Goal: Task Accomplishment & Management: Manage account settings

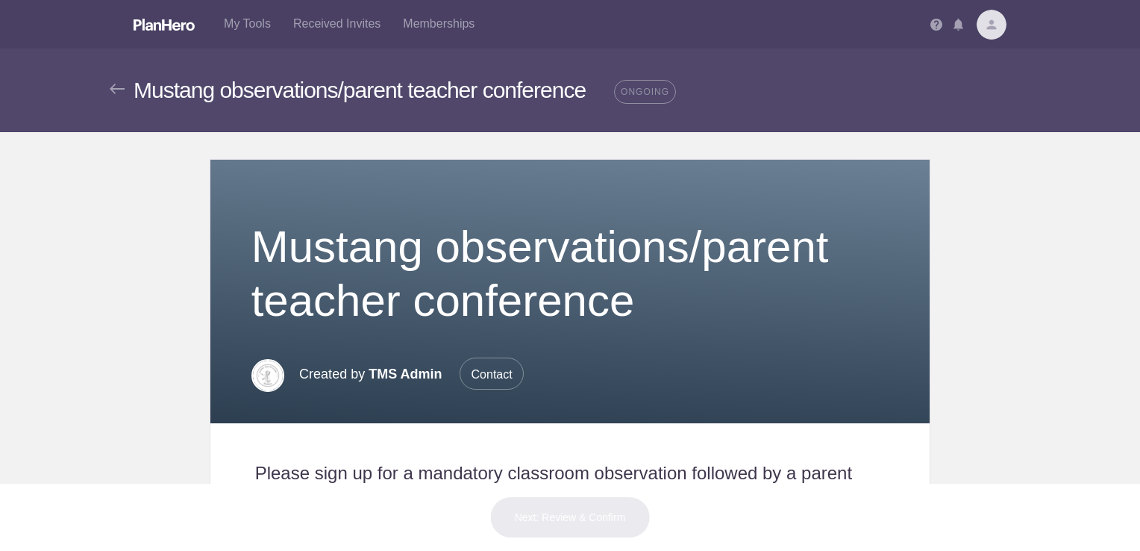
scroll to position [569, 0]
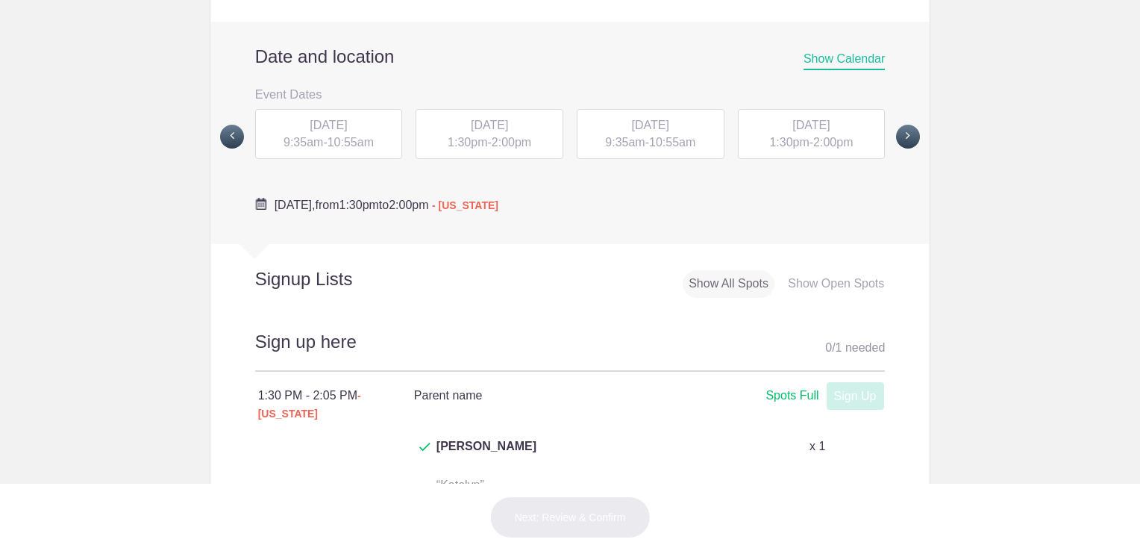
click at [896, 139] on span at bounding box center [908, 137] width 24 height 24
click at [645, 139] on div "[DATE] 9:35am - 10:55am" at bounding box center [651, 134] width 148 height 51
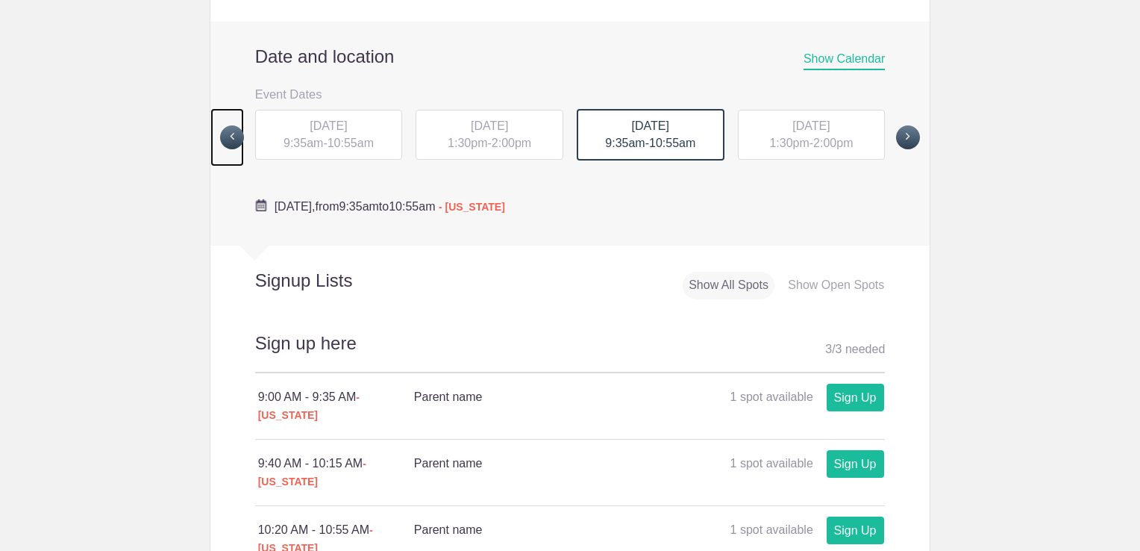
click at [231, 139] on span at bounding box center [232, 137] width 24 height 24
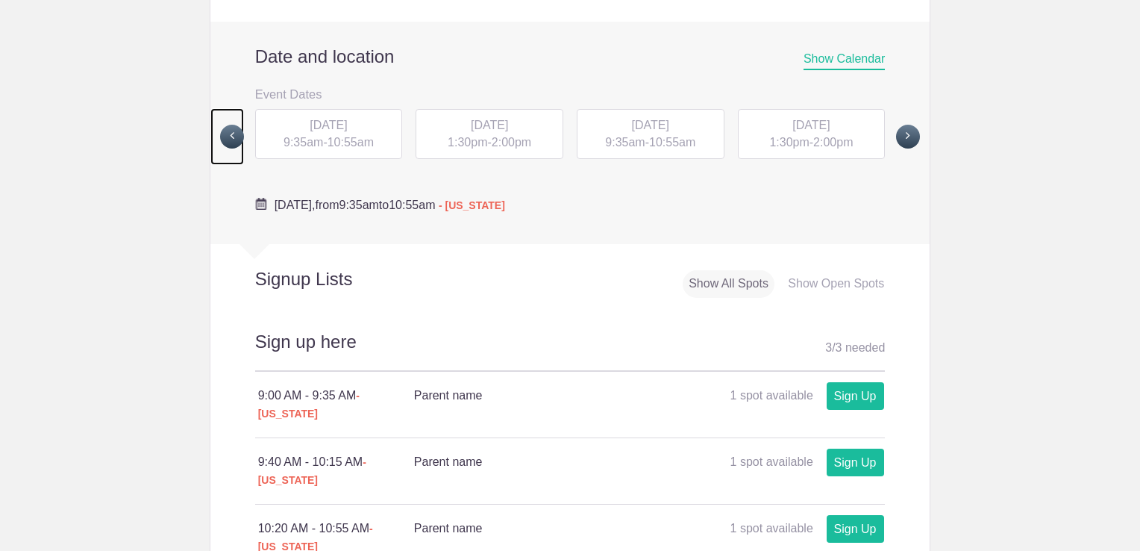
click at [227, 136] on span at bounding box center [232, 137] width 24 height 24
click at [627, 142] on span "9:00am" at bounding box center [625, 142] width 40 height 13
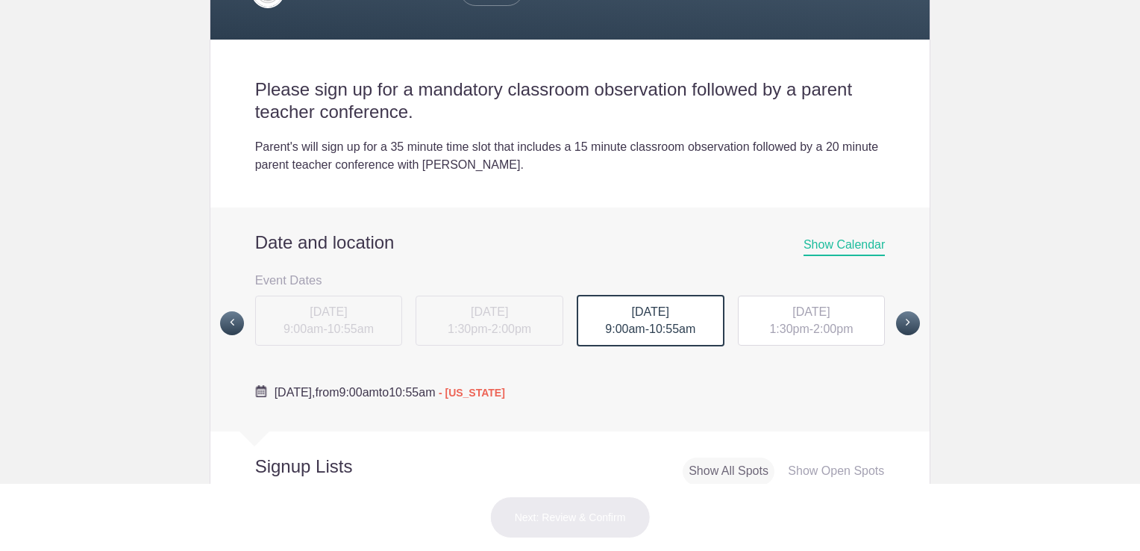
scroll to position [329, 0]
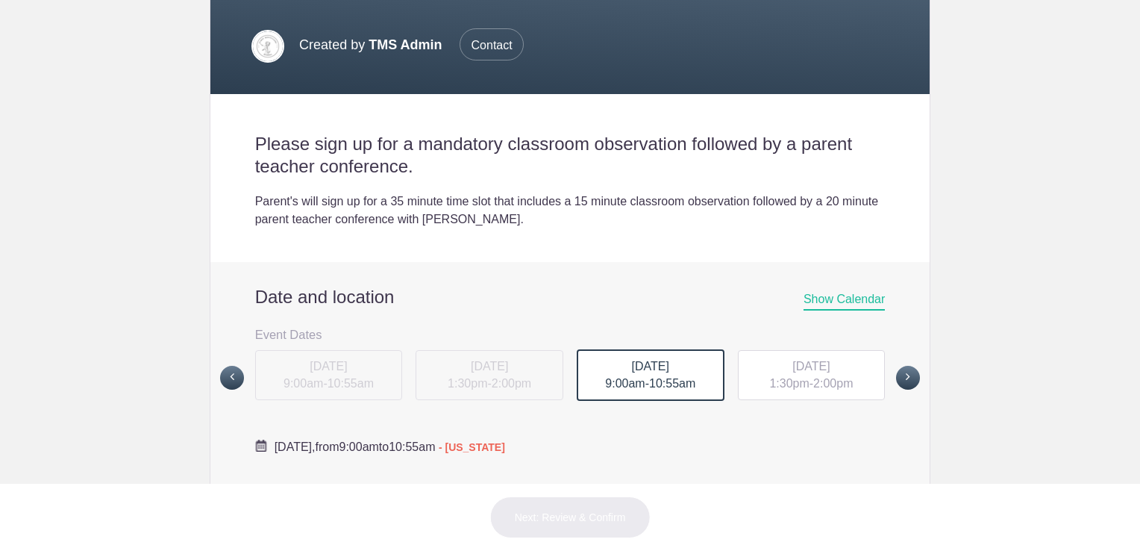
click at [825, 360] on span "[DATE]" at bounding box center [810, 366] width 37 height 13
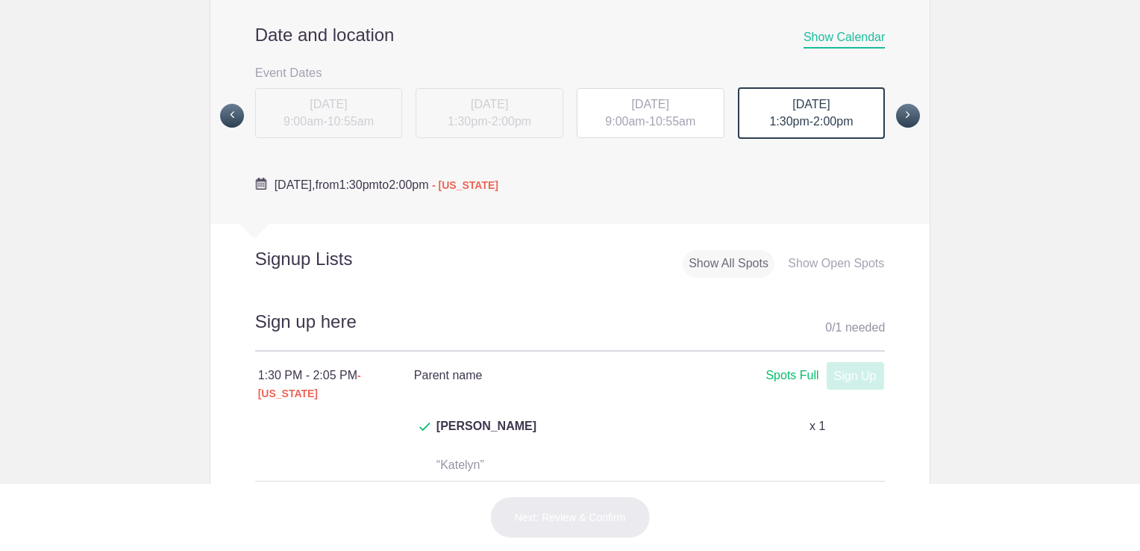
scroll to position [592, 0]
click at [631, 118] on span "9:00am" at bounding box center [625, 120] width 40 height 13
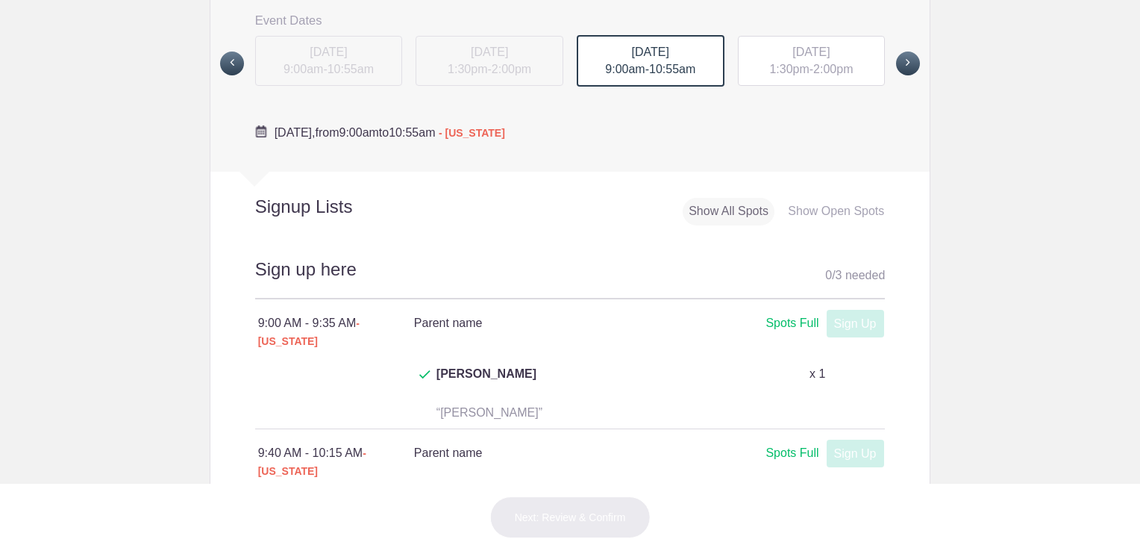
scroll to position [634, 0]
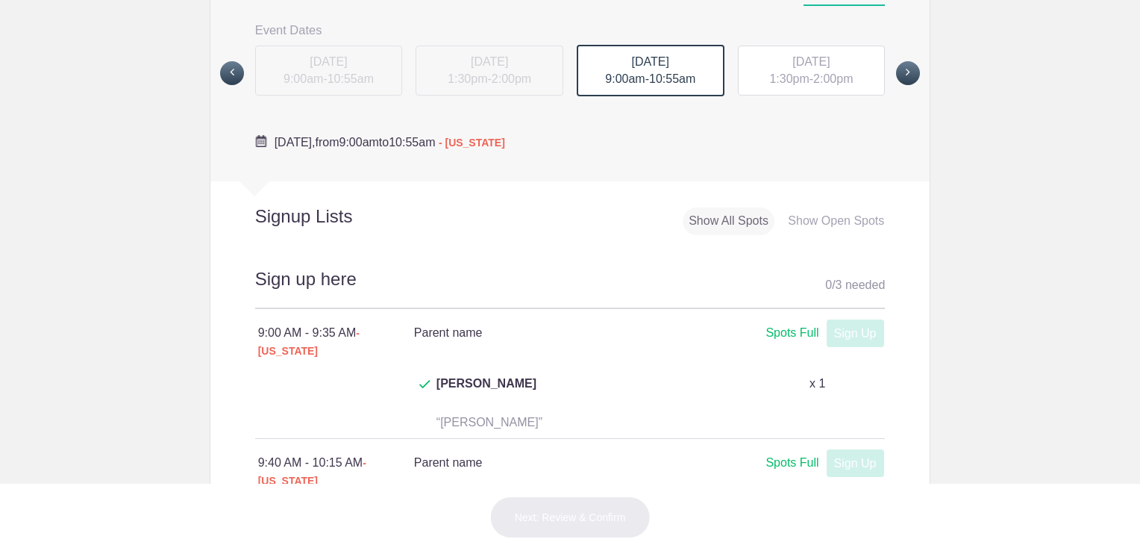
click at [796, 88] on div "[DATE] 1:30pm - 2:00pm" at bounding box center [812, 71] width 148 height 51
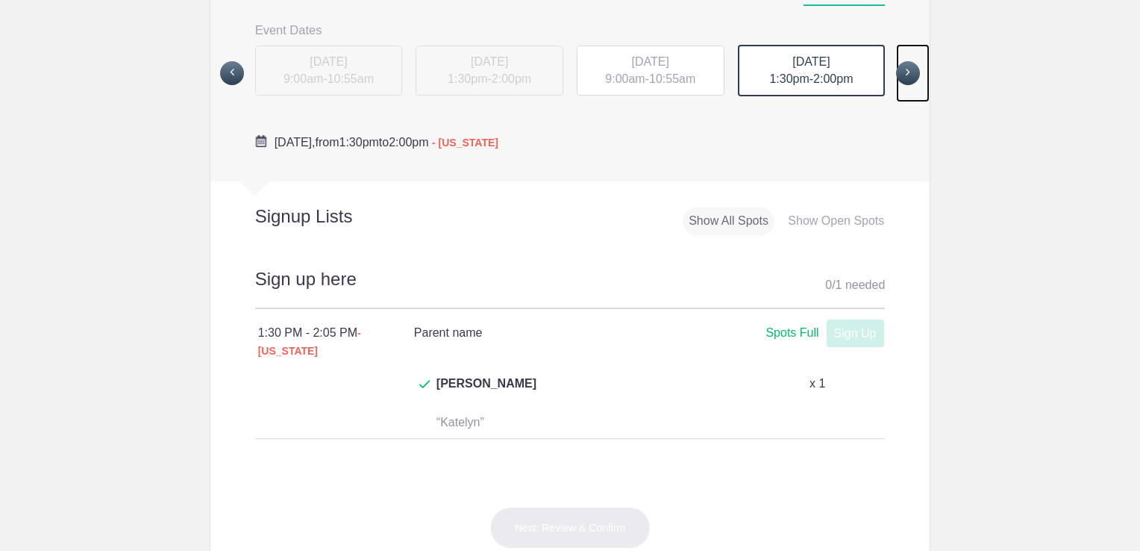
click at [904, 76] on span at bounding box center [908, 73] width 24 height 24
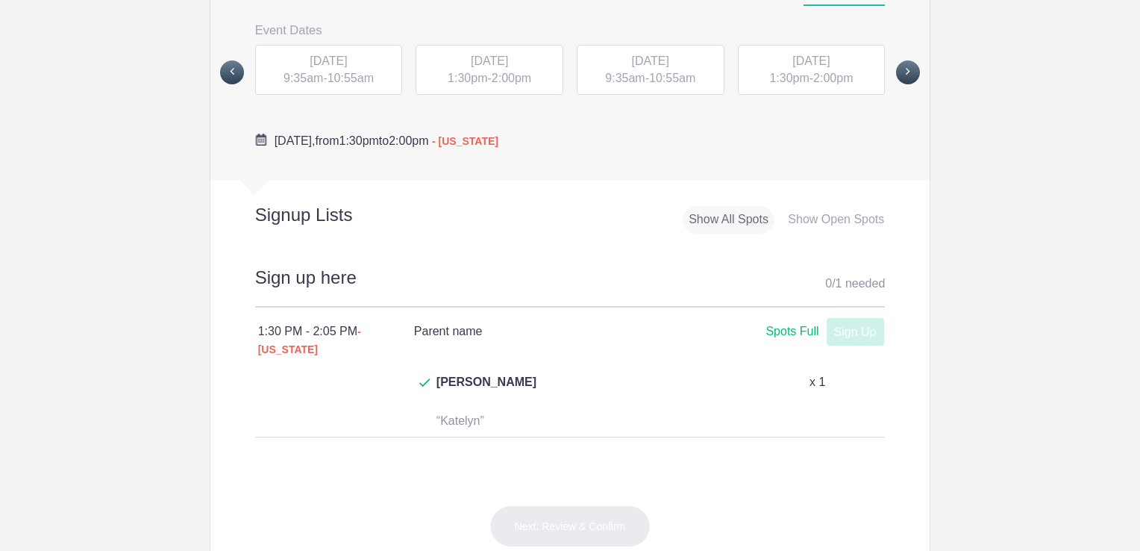
click at [328, 90] on div "[DATE] 9:35am - 10:55am" at bounding box center [329, 70] width 148 height 51
click at [460, 81] on span "1:30pm" at bounding box center [468, 78] width 40 height 13
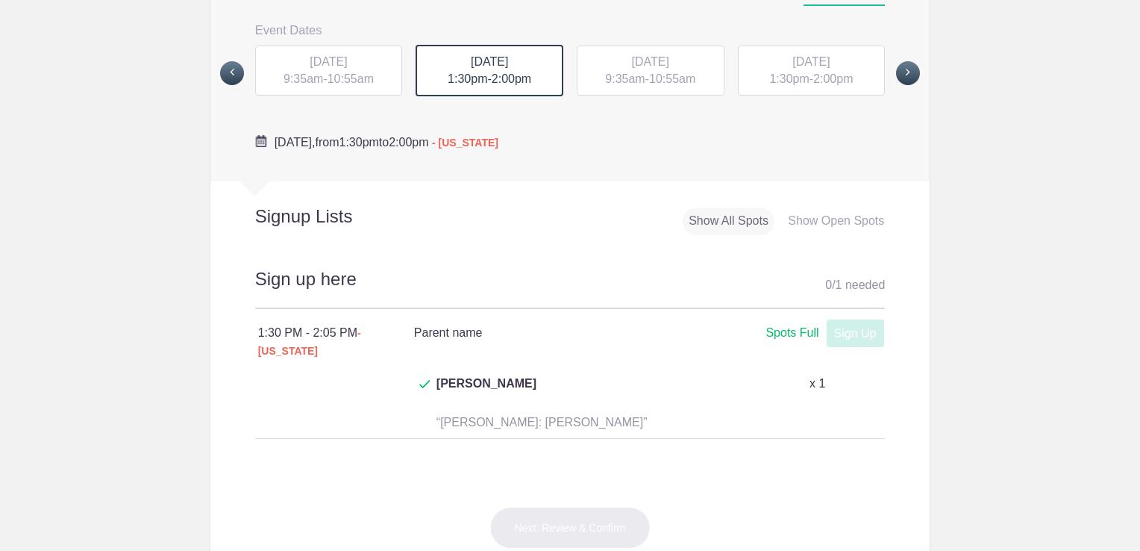
click at [638, 67] on div "[DATE] 9:35am - 10:55am" at bounding box center [651, 71] width 148 height 51
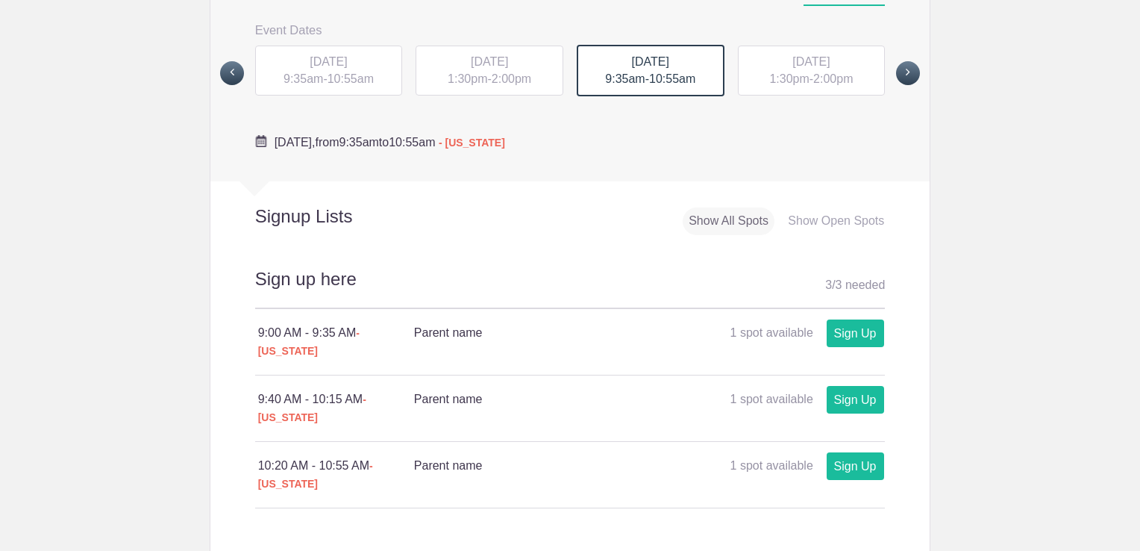
click at [800, 73] on div "[DATE] 1:30pm - 2:00pm" at bounding box center [812, 71] width 148 height 51
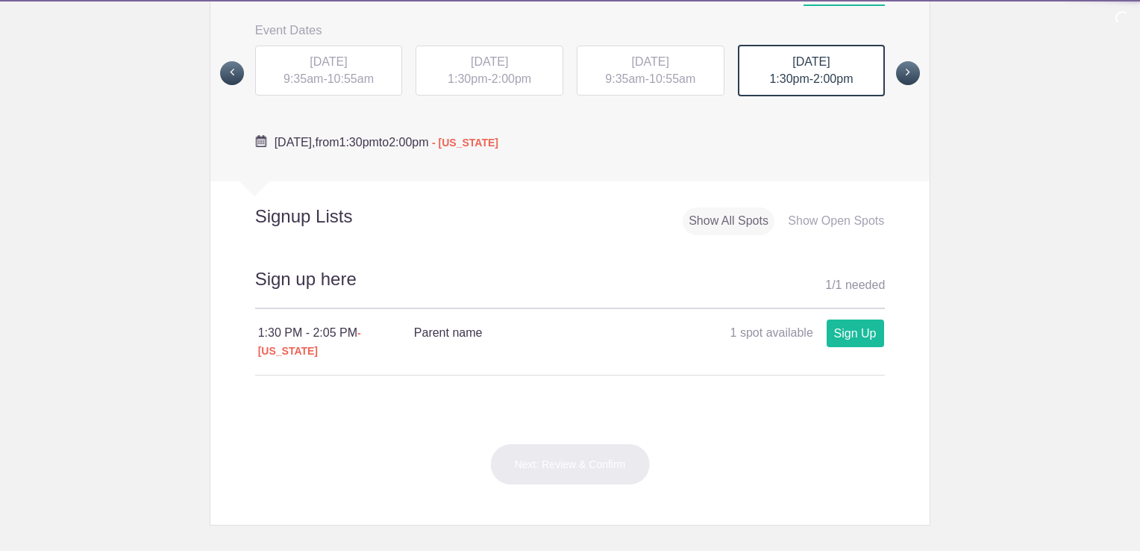
click at [848, 80] on span "2:00pm" at bounding box center [833, 78] width 40 height 13
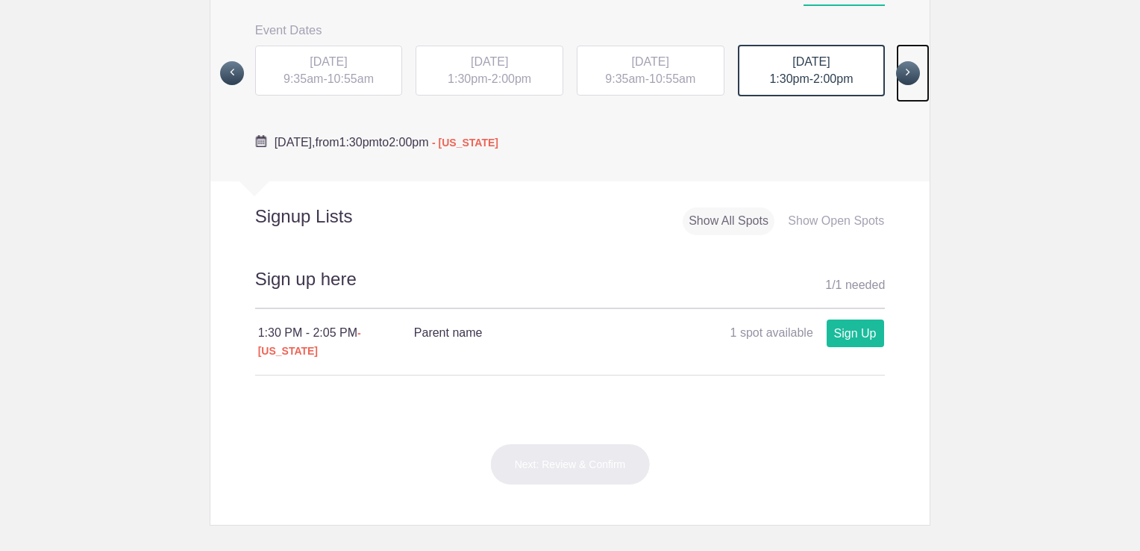
click at [896, 78] on span at bounding box center [908, 73] width 24 height 24
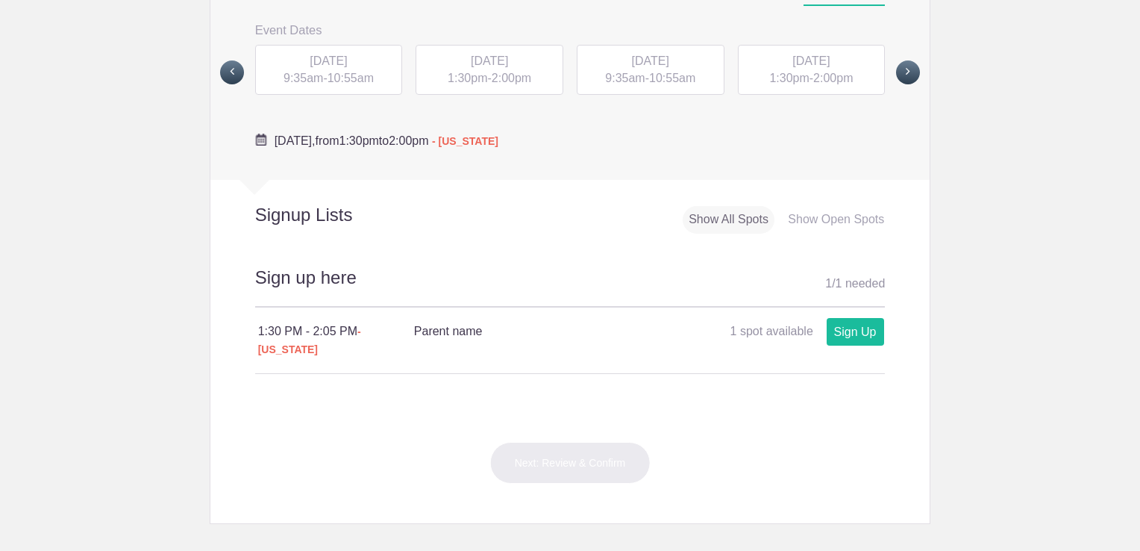
click at [632, 61] on span "[DATE]" at bounding box center [650, 60] width 37 height 13
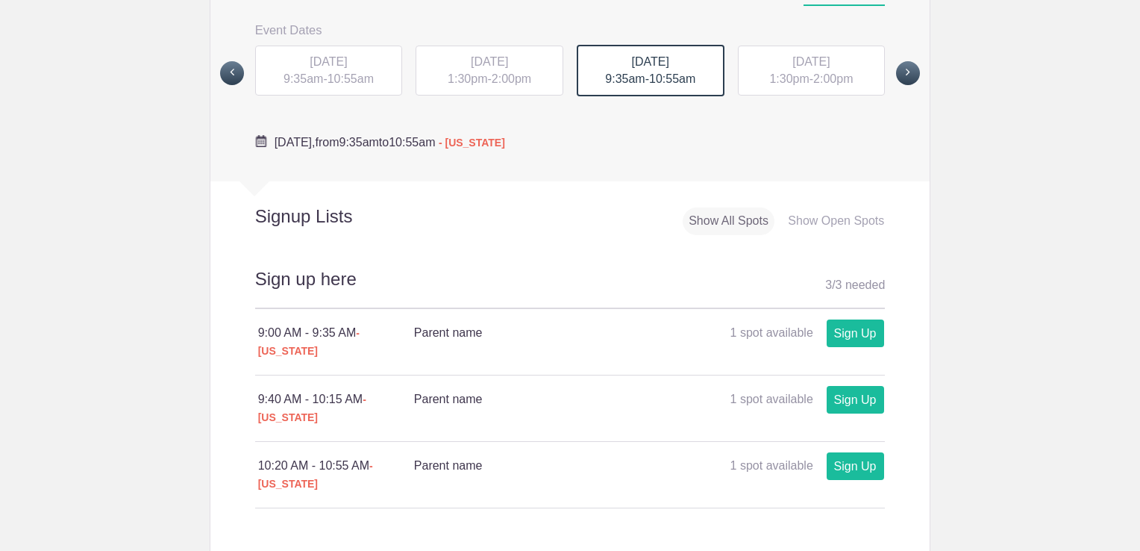
click at [792, 62] on span "[DATE]" at bounding box center [810, 61] width 37 height 13
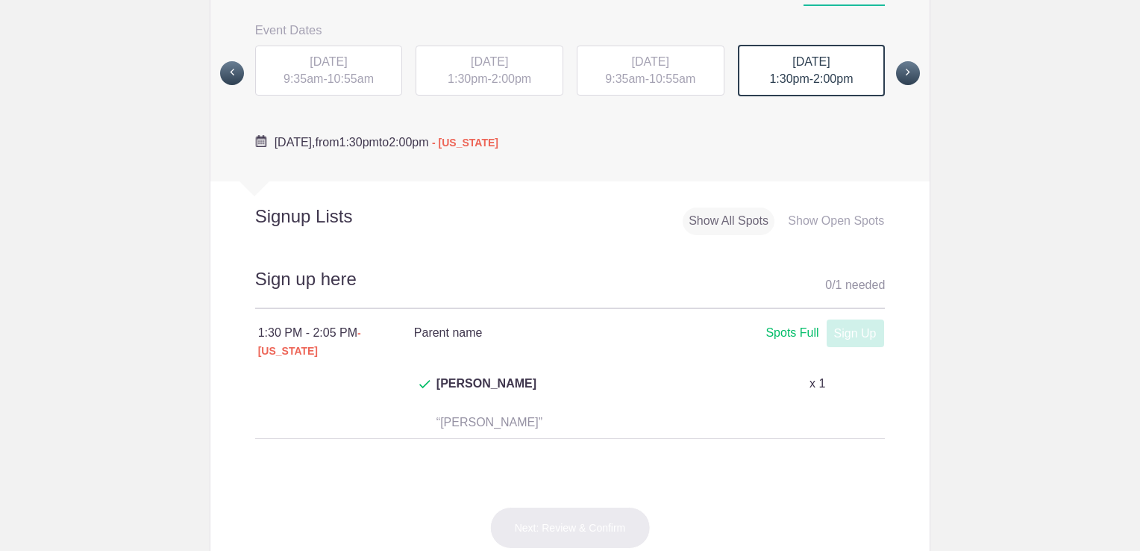
click at [471, 60] on span "[DATE]" at bounding box center [489, 61] width 37 height 13
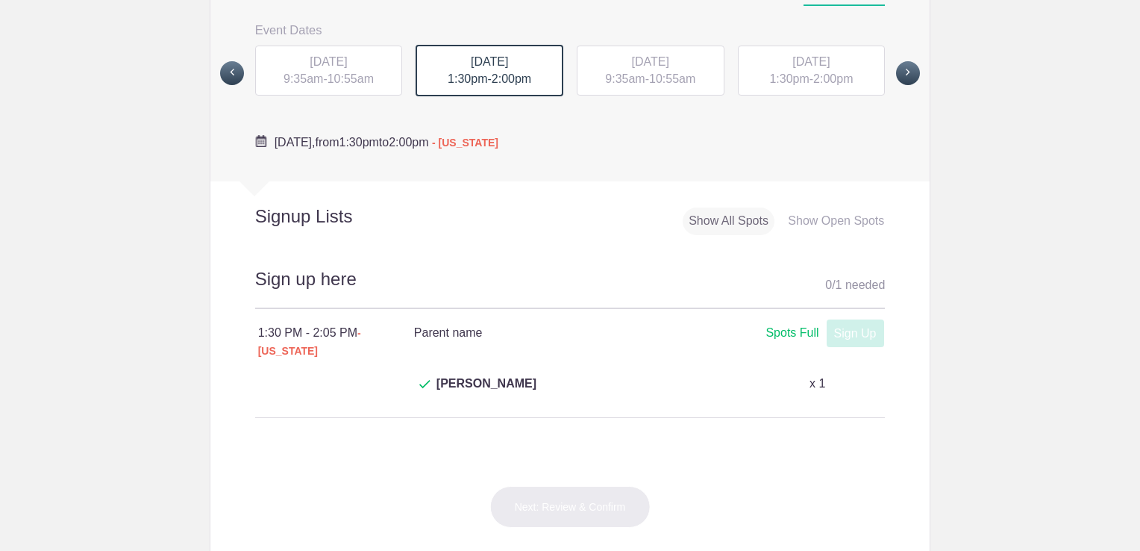
click at [319, 73] on div "[DATE] 9:35am - 10:55am" at bounding box center [329, 71] width 148 height 51
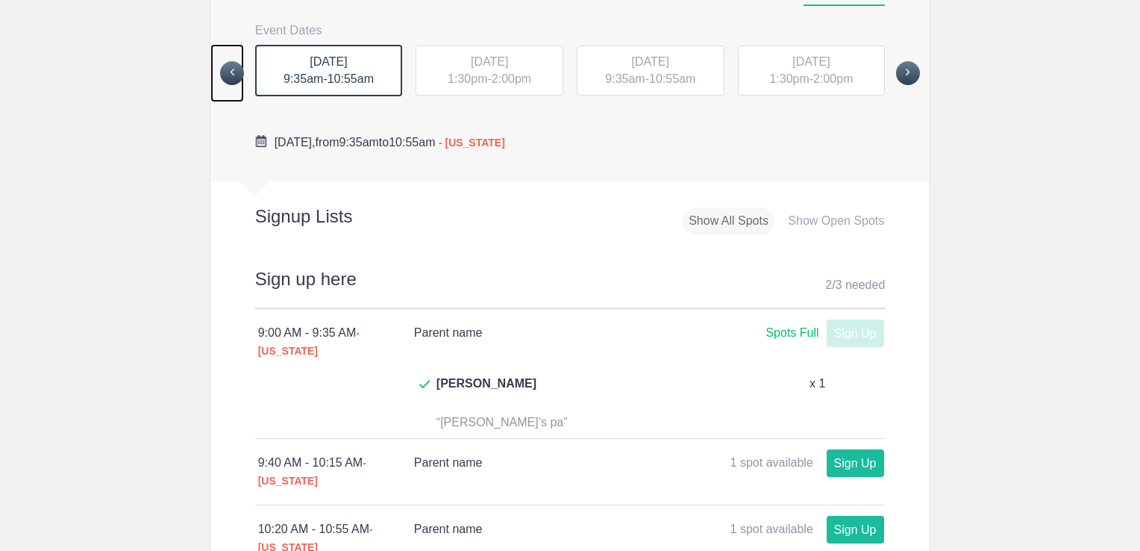
click at [229, 77] on span at bounding box center [232, 73] width 24 height 24
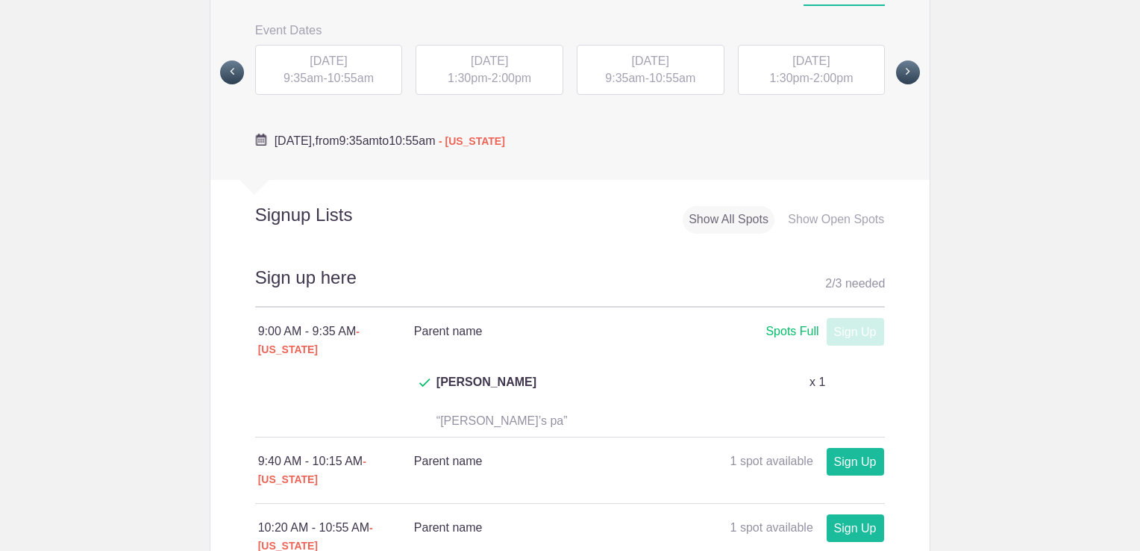
click at [816, 76] on span "2:00pm" at bounding box center [833, 78] width 40 height 13
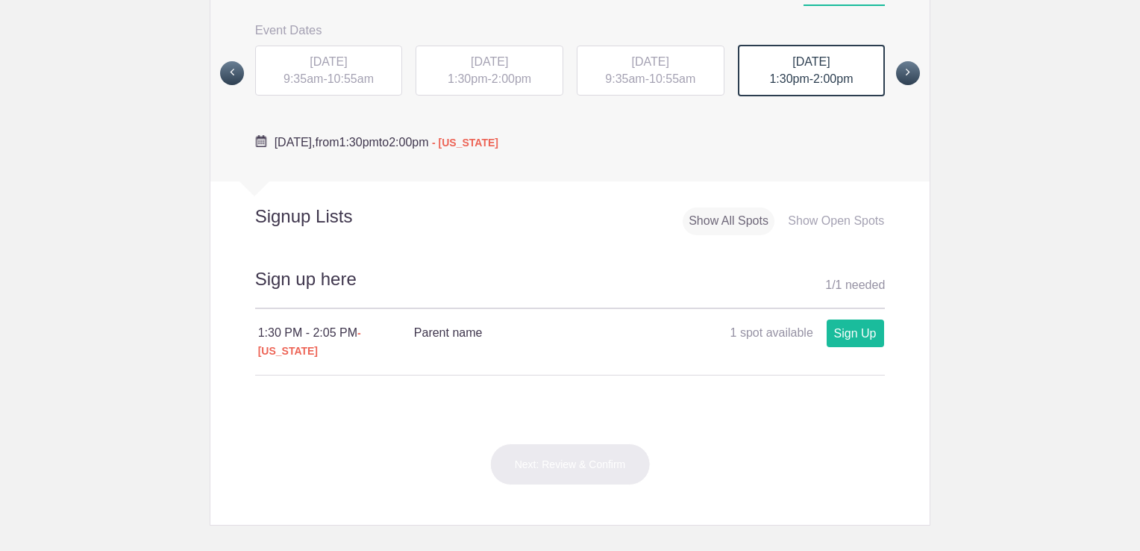
click at [655, 68] on div "[DATE] 9:35am - 10:55am" at bounding box center [651, 71] width 148 height 51
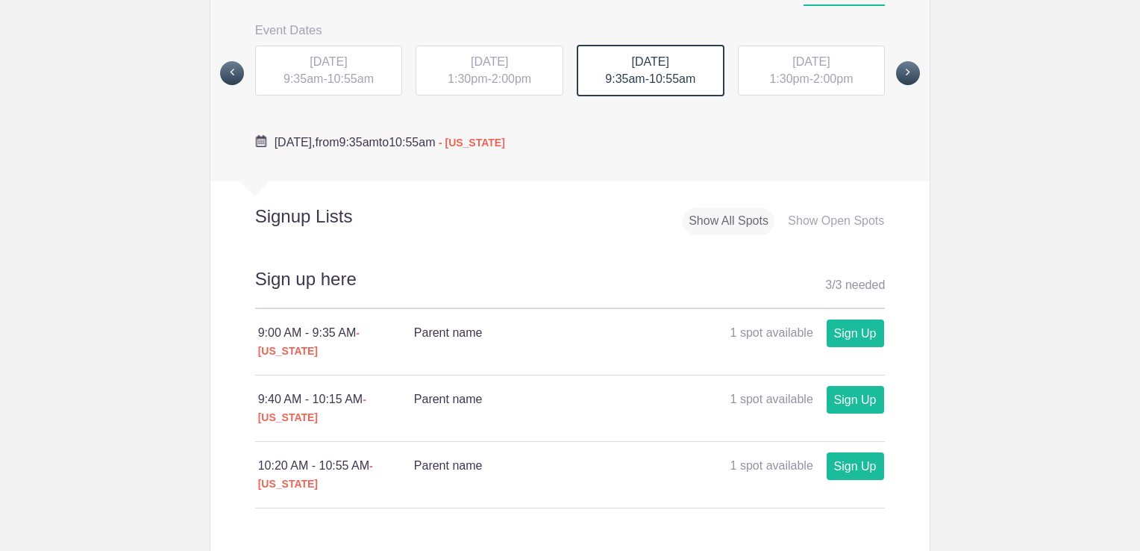
click at [510, 70] on div "[DATE] 1:30pm - 2:00pm" at bounding box center [490, 71] width 148 height 51
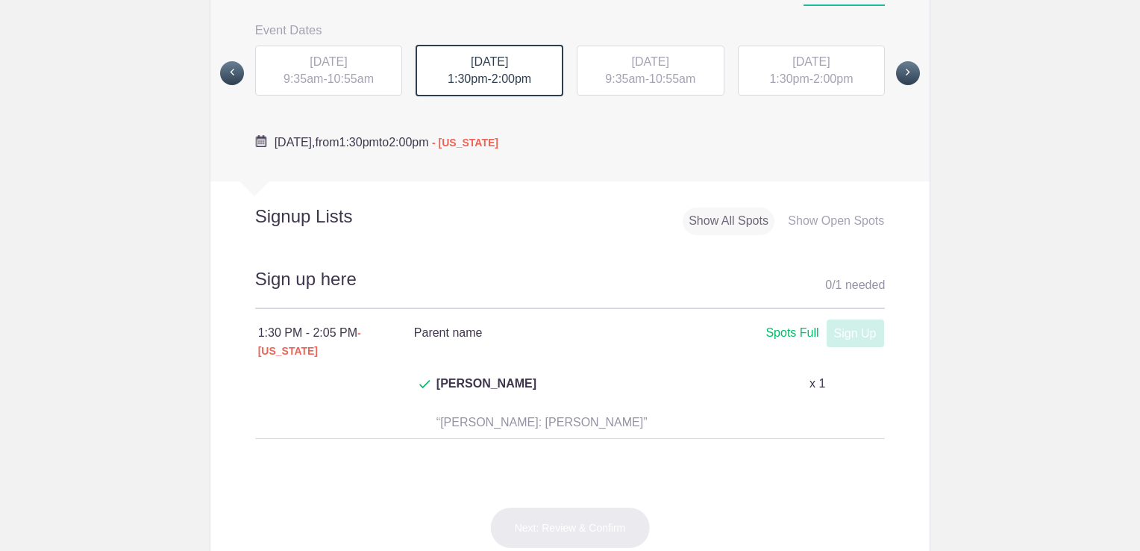
click at [328, 76] on span "10:55am" at bounding box center [351, 78] width 46 height 13
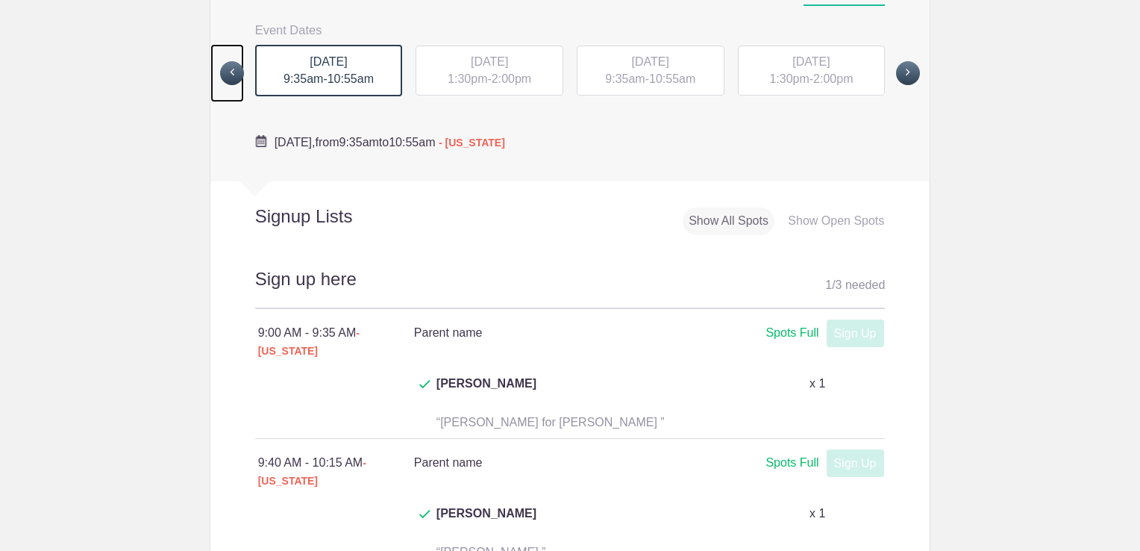
click at [227, 73] on span at bounding box center [232, 73] width 24 height 24
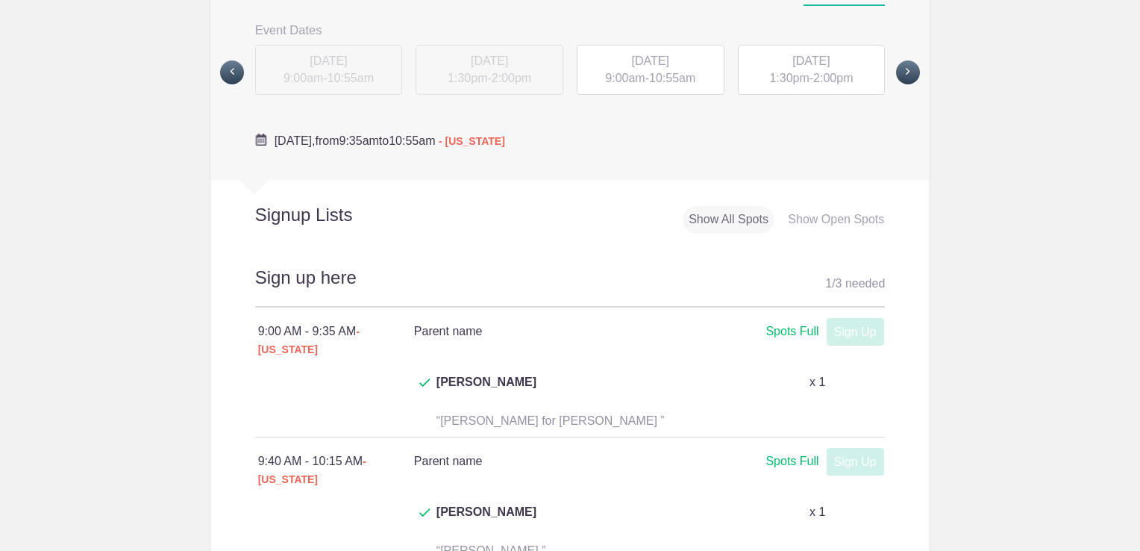
click at [792, 81] on span "1:30pm" at bounding box center [789, 78] width 40 height 13
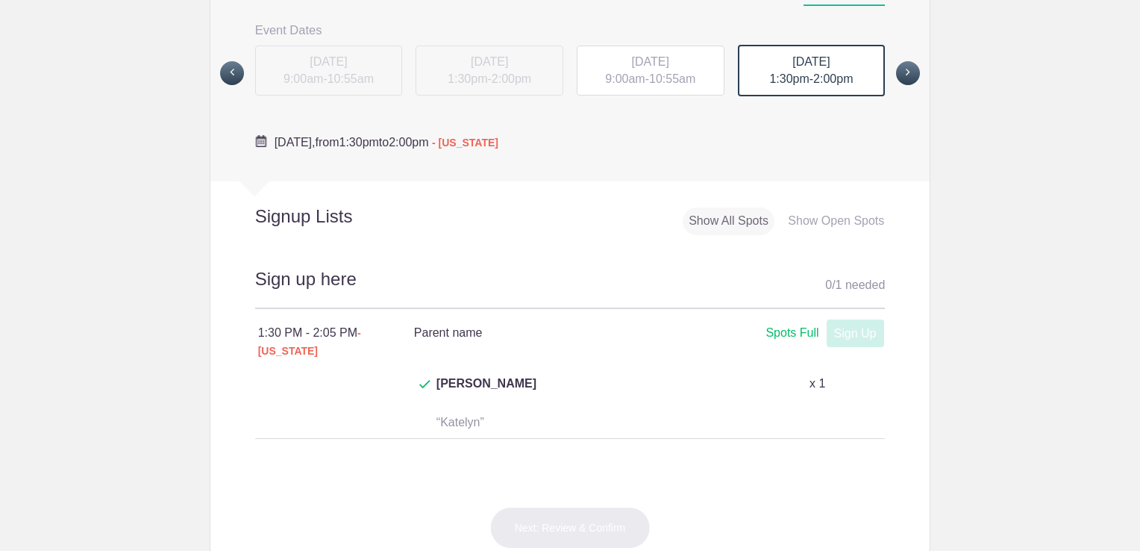
click at [690, 83] on span "10:55am" at bounding box center [672, 78] width 46 height 13
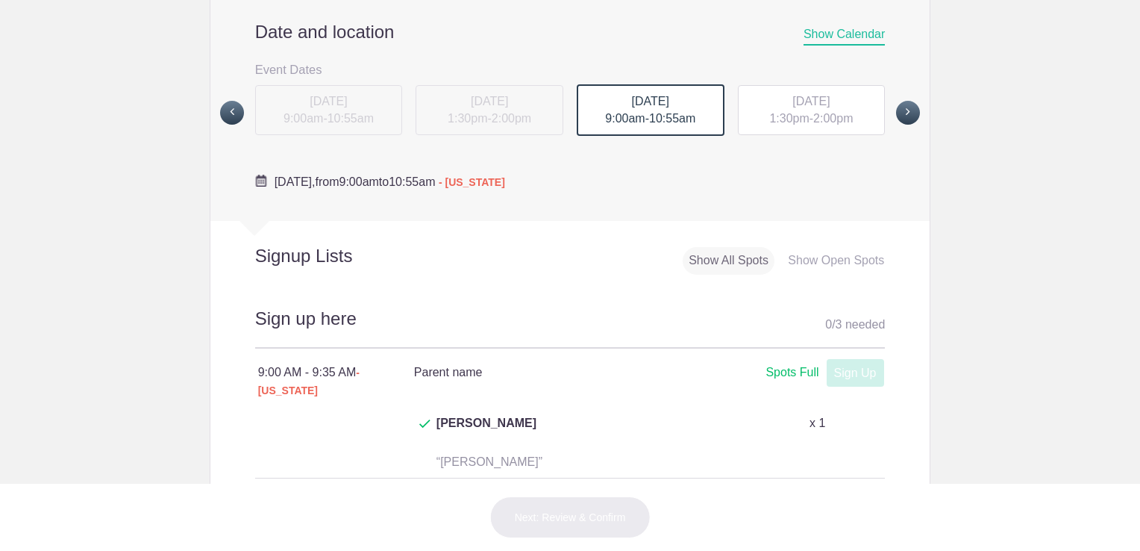
scroll to position [598, 0]
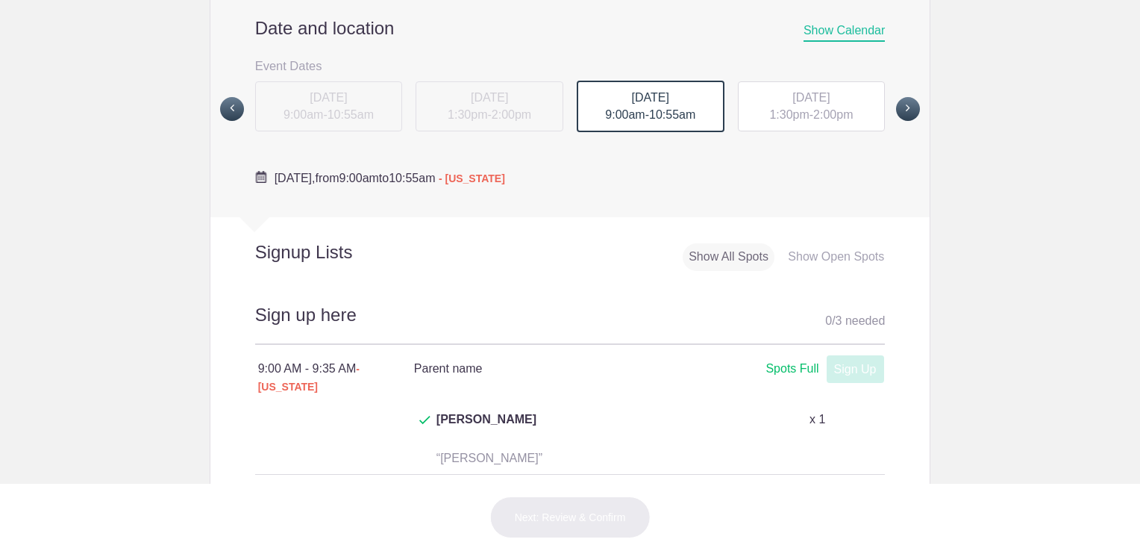
click at [792, 100] on span "[DATE]" at bounding box center [810, 97] width 37 height 13
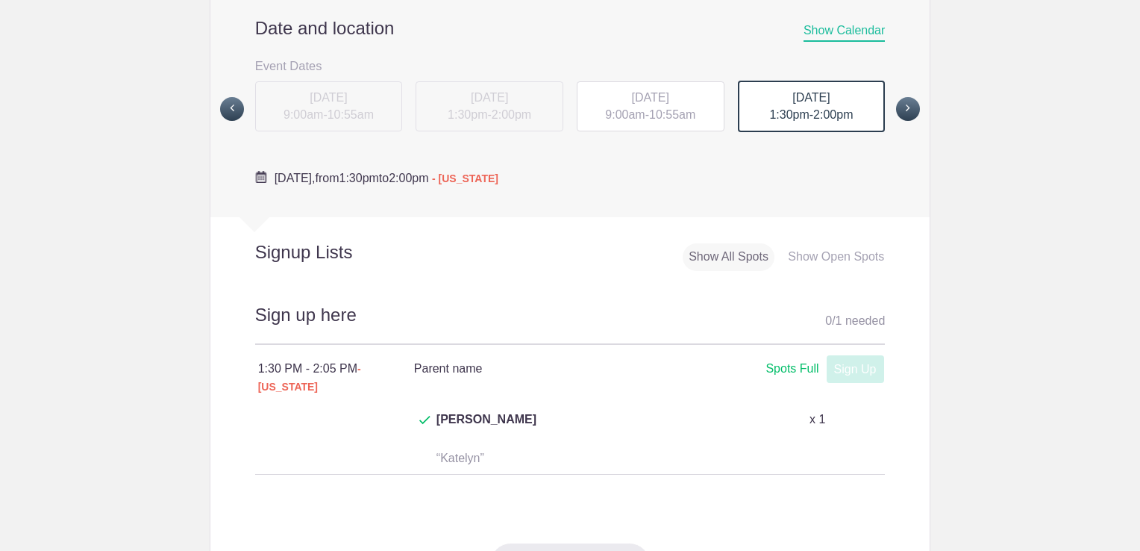
scroll to position [639, 0]
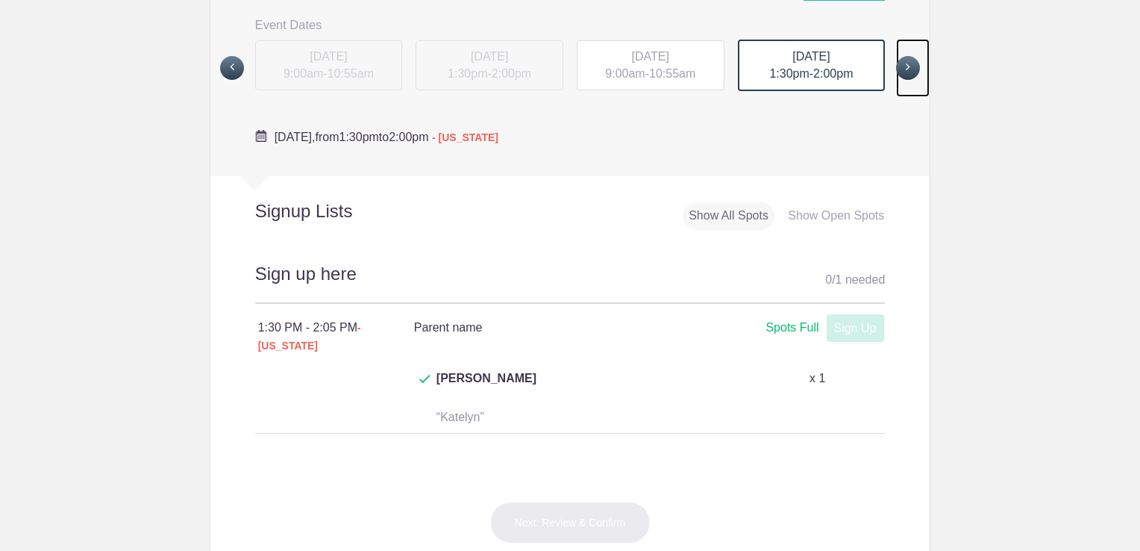
click at [910, 69] on span at bounding box center [908, 68] width 24 height 24
click at [902, 60] on span at bounding box center [908, 67] width 24 height 24
